Goal: Use online tool/utility: Utilize a website feature to perform a specific function

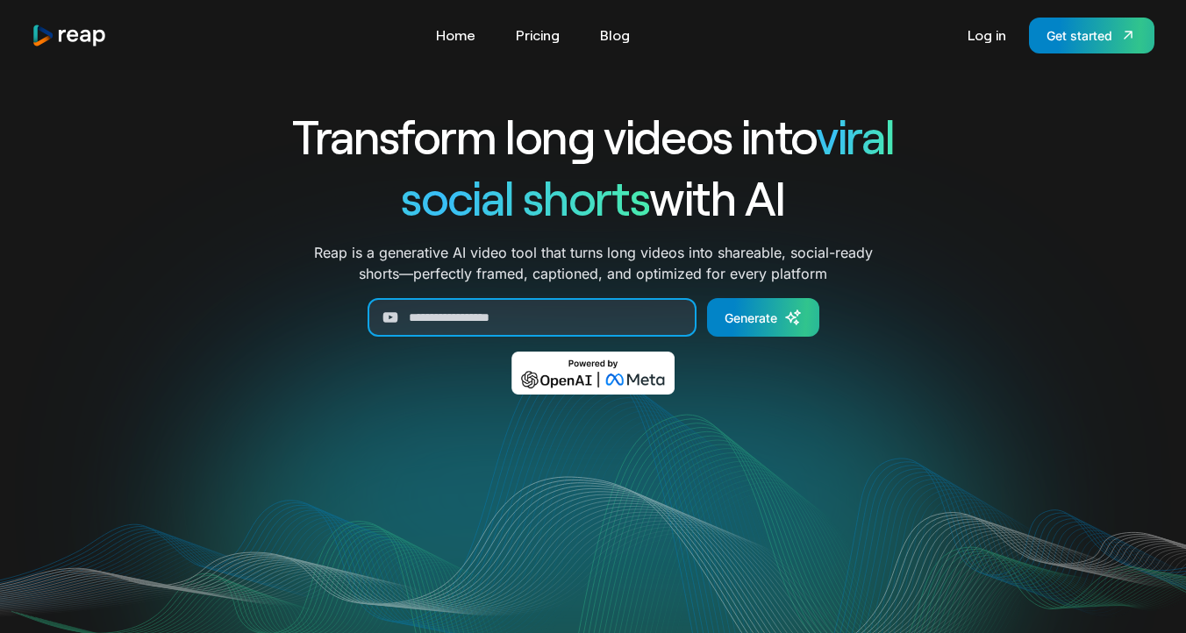
click at [509, 331] on input "Generate Form" at bounding box center [532, 317] width 329 height 39
paste input "**********"
type input "**********"
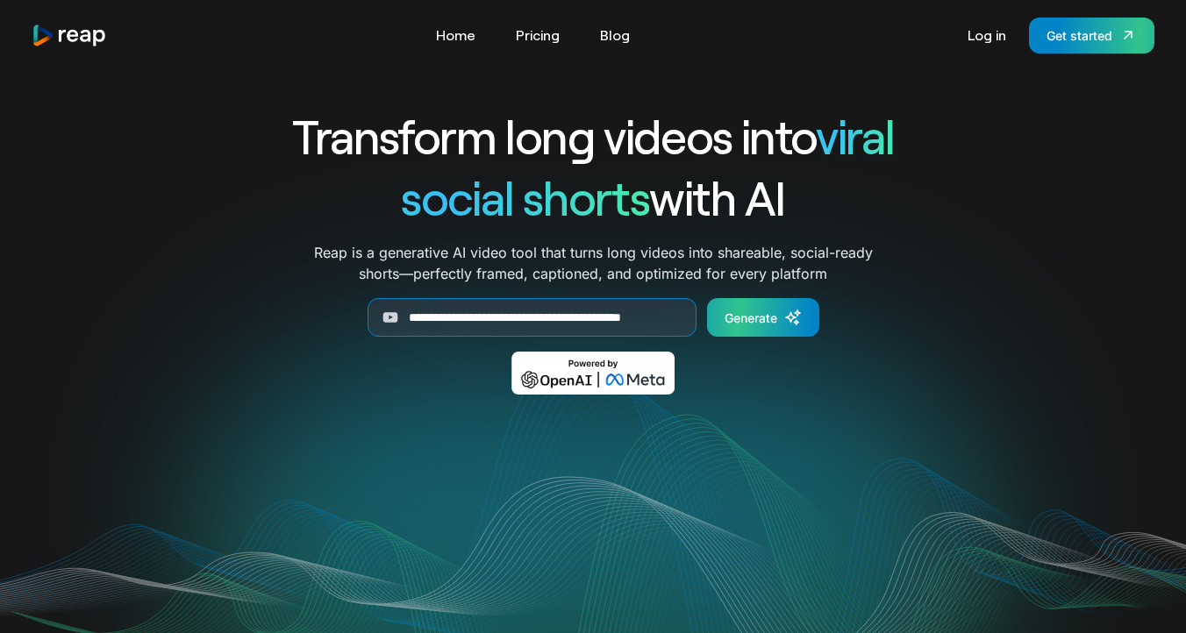
click at [770, 320] on div "Generate" at bounding box center [751, 318] width 53 height 18
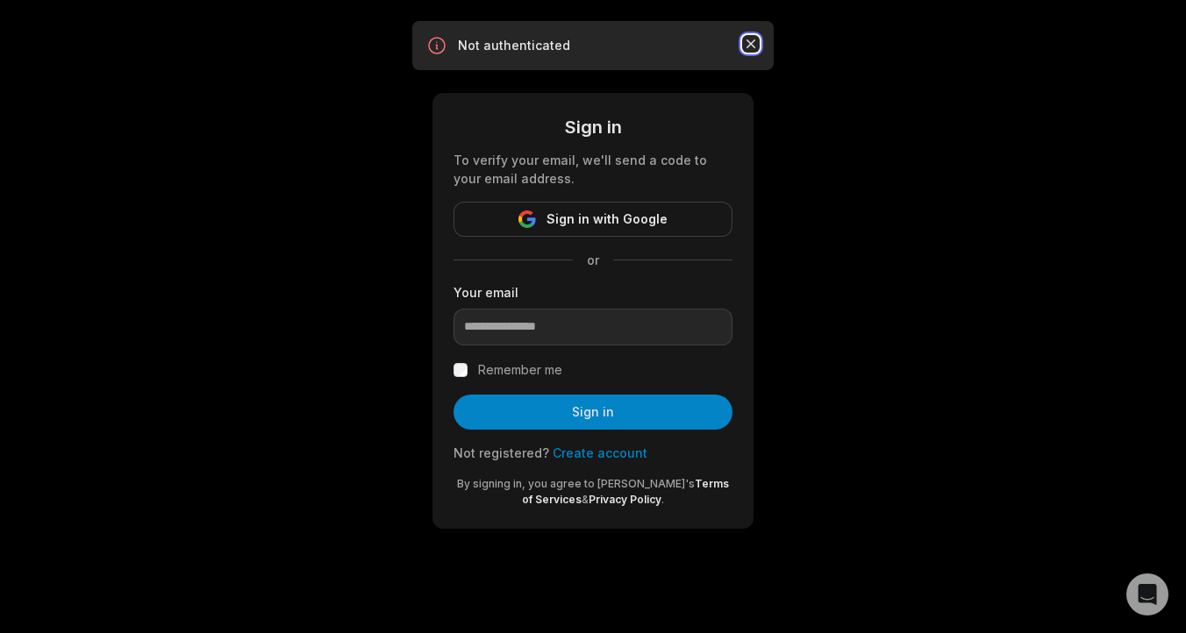
click at [751, 41] on icon "button" at bounding box center [751, 44] width 18 height 18
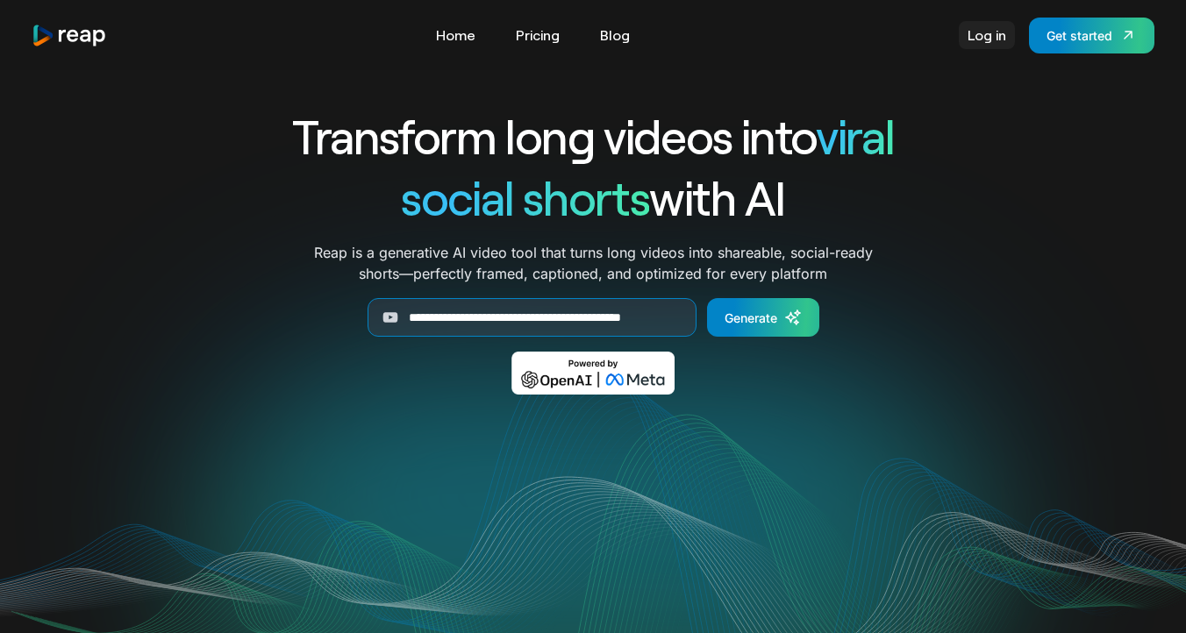
click at [995, 45] on link "Log in" at bounding box center [987, 35] width 56 height 28
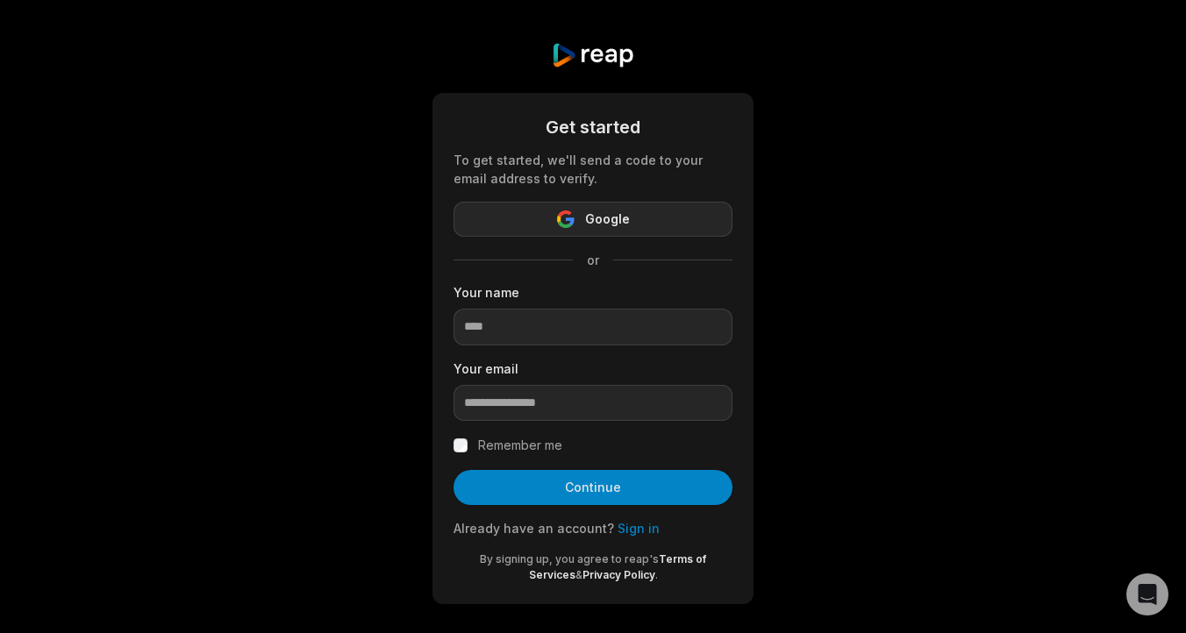
click at [633, 217] on button "Google" at bounding box center [593, 219] width 279 height 35
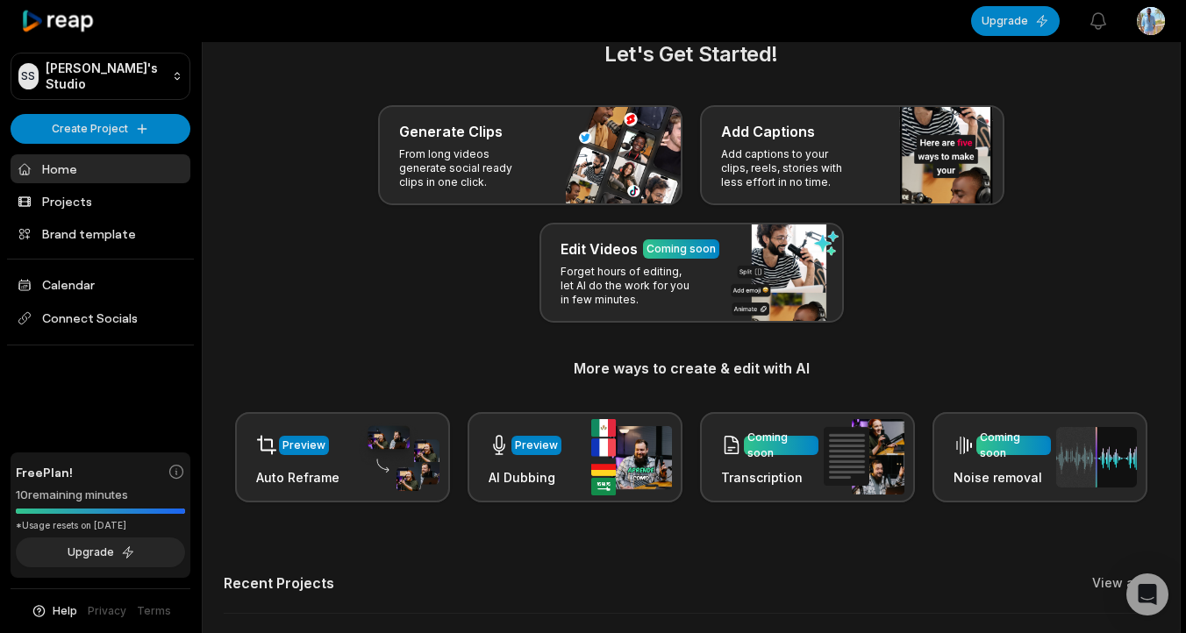
scroll to position [46, 0]
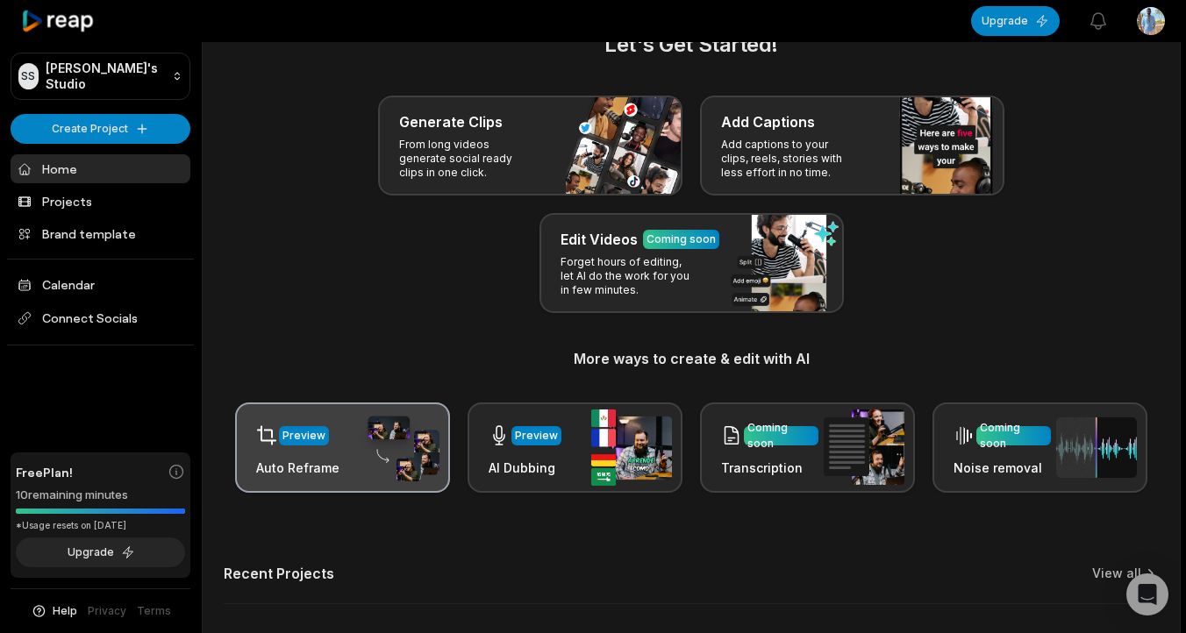
click at [326, 441] on div "Preview" at bounding box center [297, 436] width 83 height 36
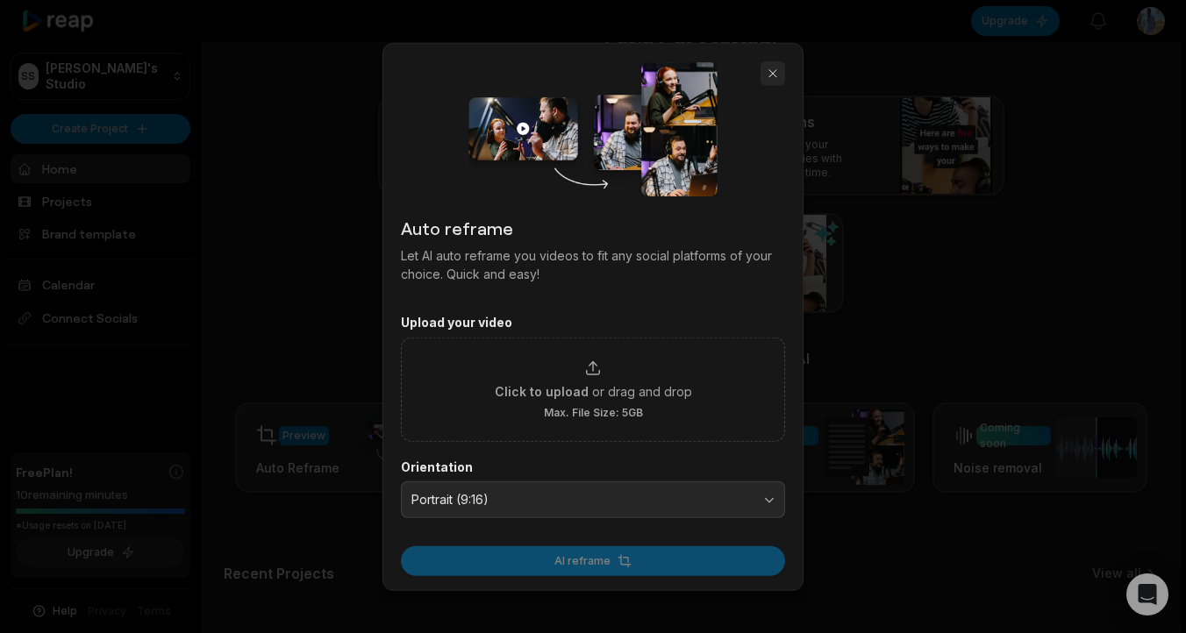
click at [776, 75] on button "button" at bounding box center [773, 73] width 25 height 25
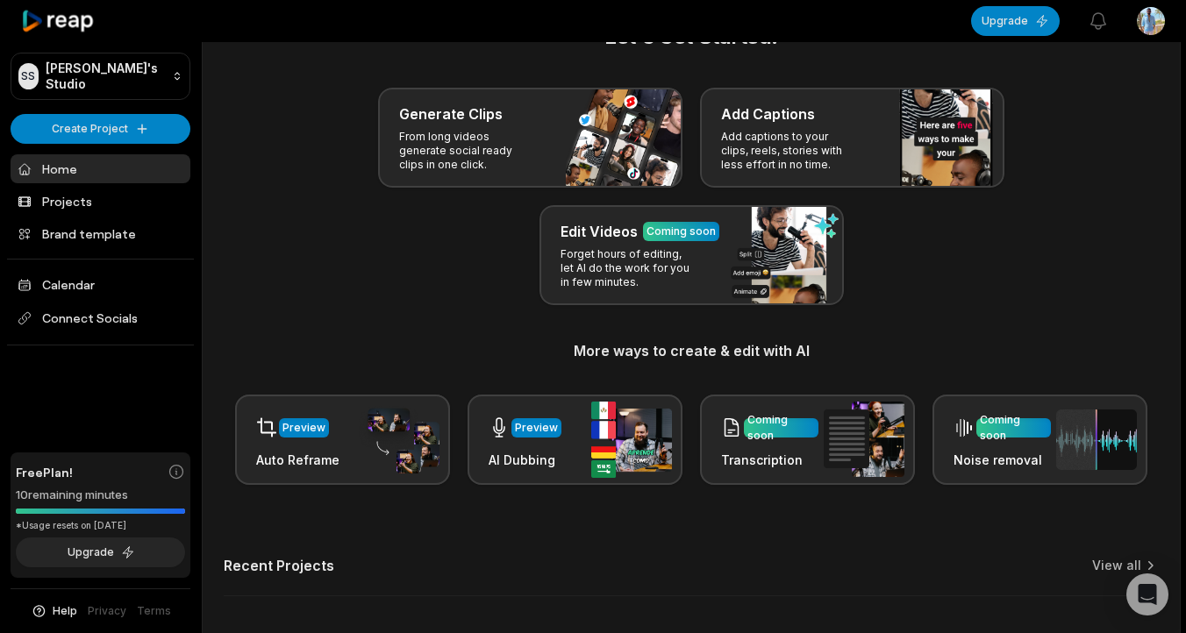
scroll to position [0, 0]
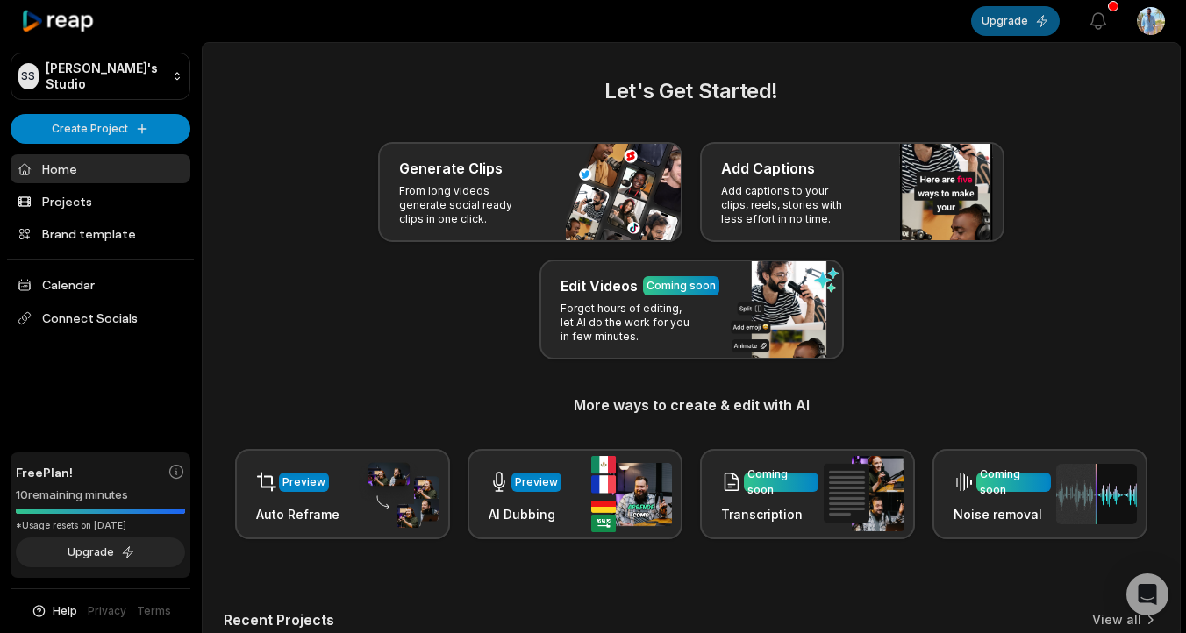
click at [1021, 28] on button "Upgrade" at bounding box center [1015, 21] width 89 height 30
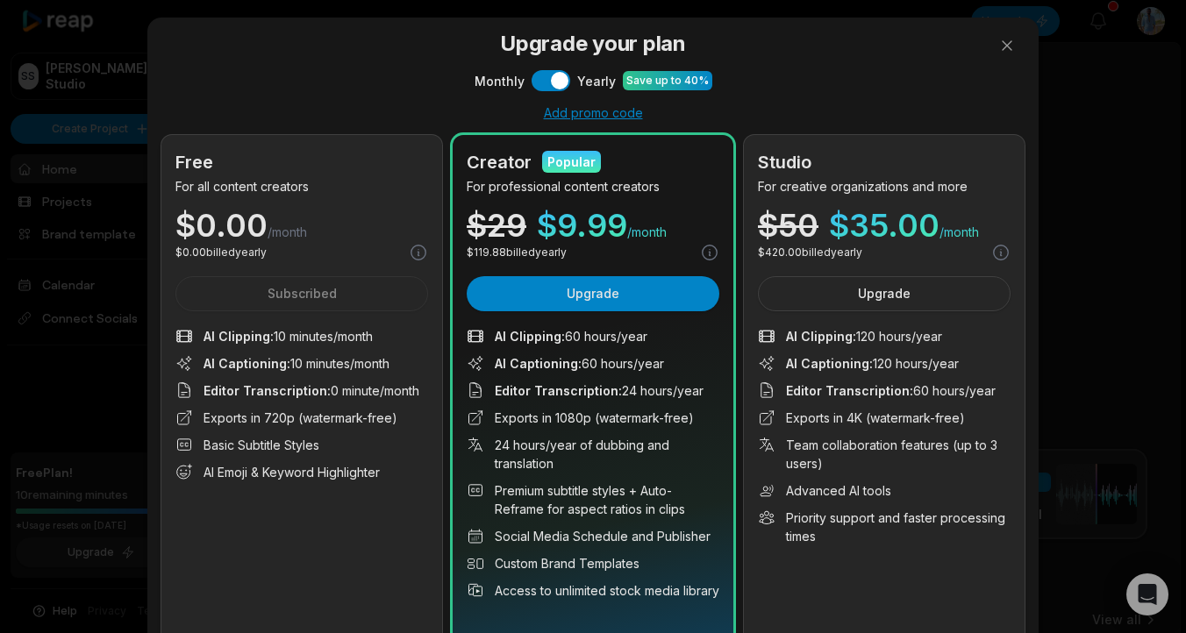
scroll to position [49, 0]
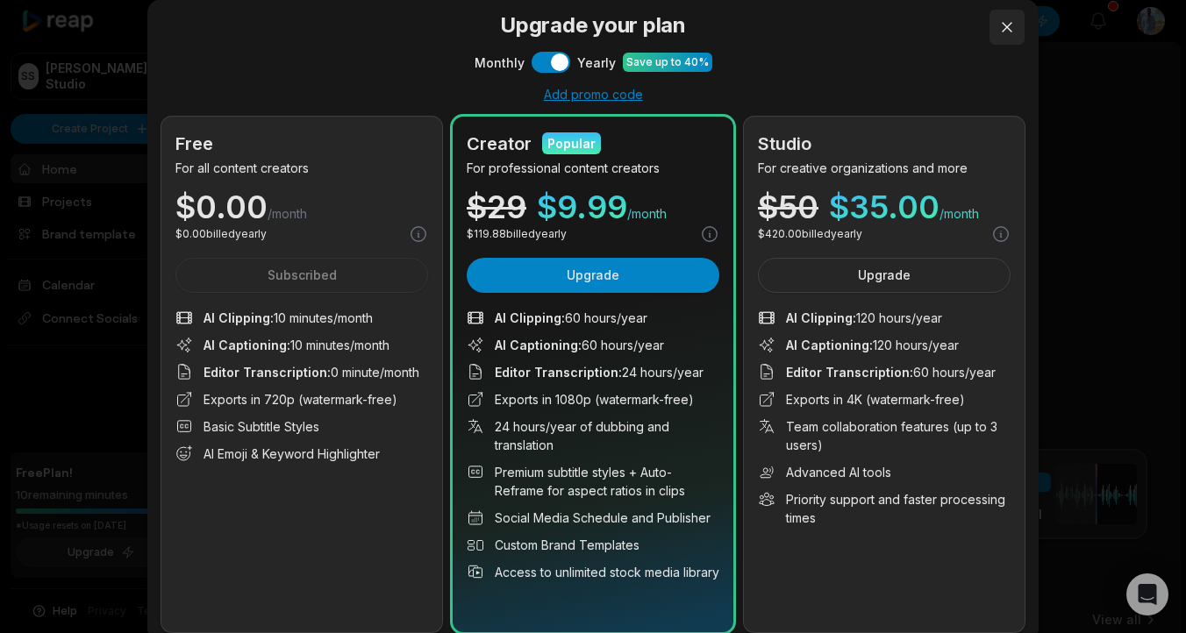
click at [1006, 24] on button at bounding box center [1007, 27] width 35 height 35
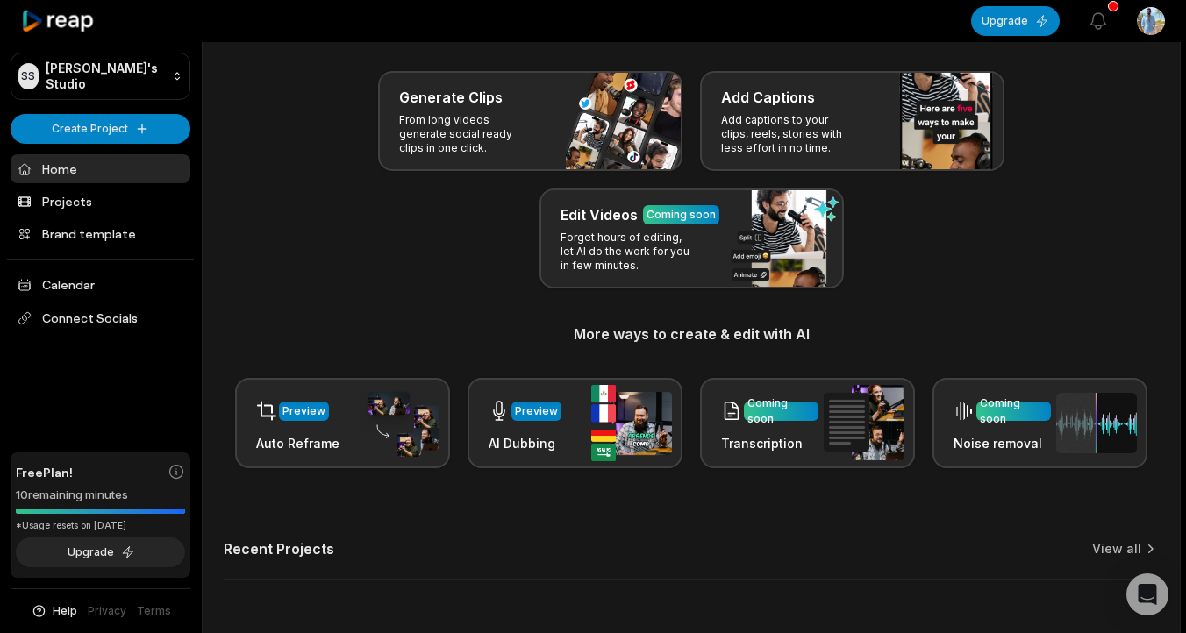
scroll to position [72, 0]
